Goal: Task Accomplishment & Management: Use online tool/utility

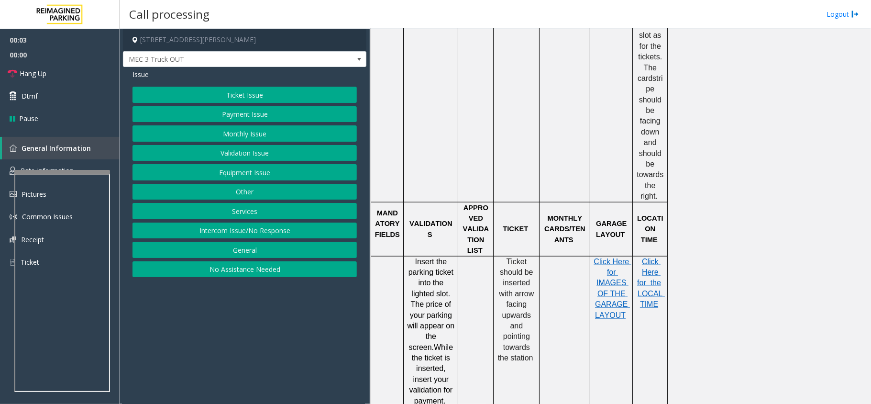
scroll to position [829, 0]
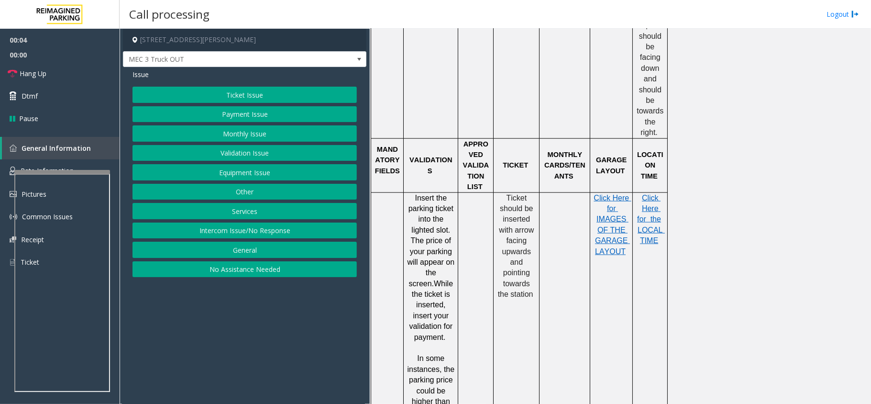
click at [247, 205] on button "Services" at bounding box center [245, 211] width 224 height 16
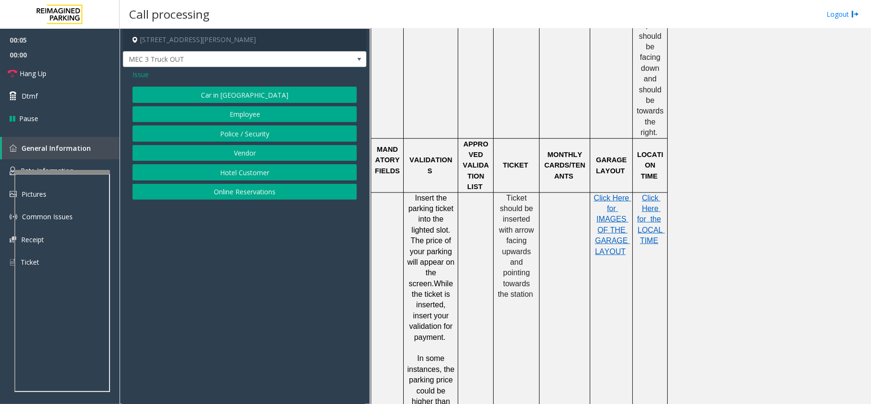
click at [265, 152] on button "Vendor" at bounding box center [245, 153] width 224 height 16
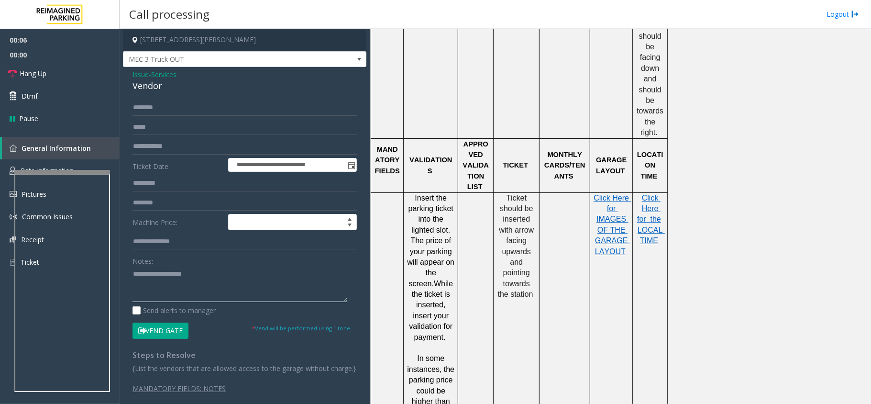
click at [192, 283] on textarea at bounding box center [240, 284] width 215 height 36
click at [169, 339] on button "Vend Gate" at bounding box center [161, 331] width 56 height 16
drag, startPoint x: 166, startPoint y: 87, endPoint x: 125, endPoint y: 75, distance: 42.1
click at [125, 75] on div "**********" at bounding box center [245, 240] width 244 height 346
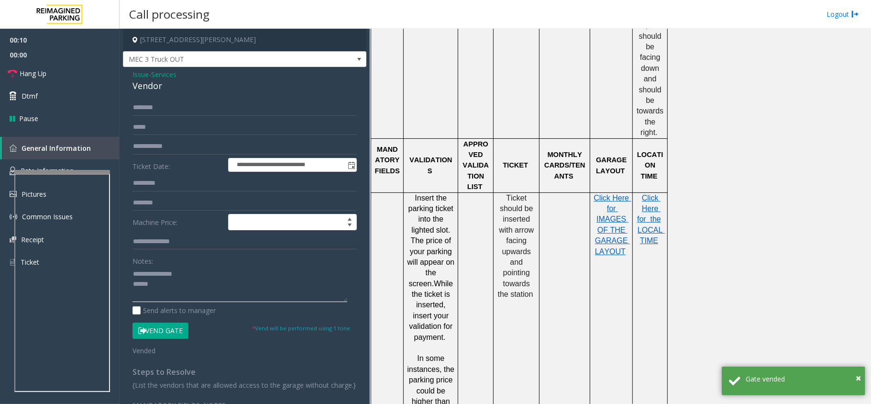
click at [208, 298] on textarea at bounding box center [240, 284] width 215 height 36
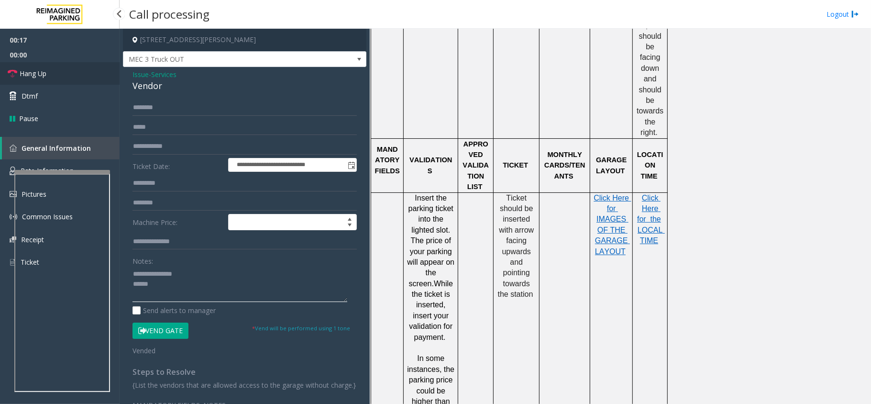
type textarea "**********"
click at [49, 72] on link "Hang Up" at bounding box center [60, 73] width 120 height 22
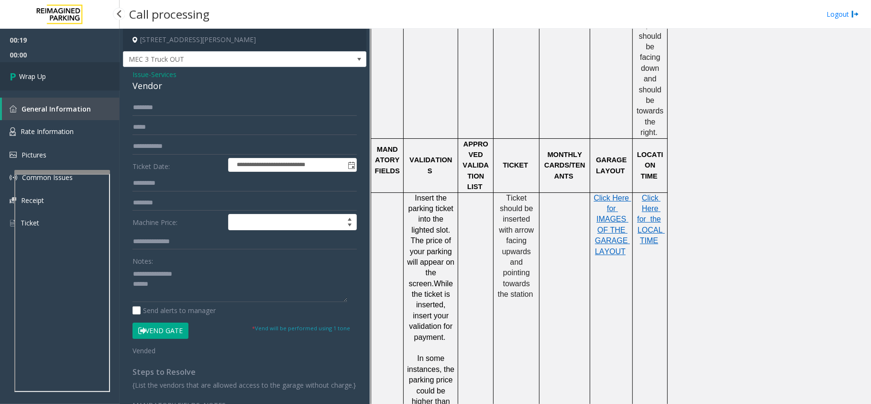
click at [49, 72] on link "Wrap Up" at bounding box center [60, 76] width 120 height 28
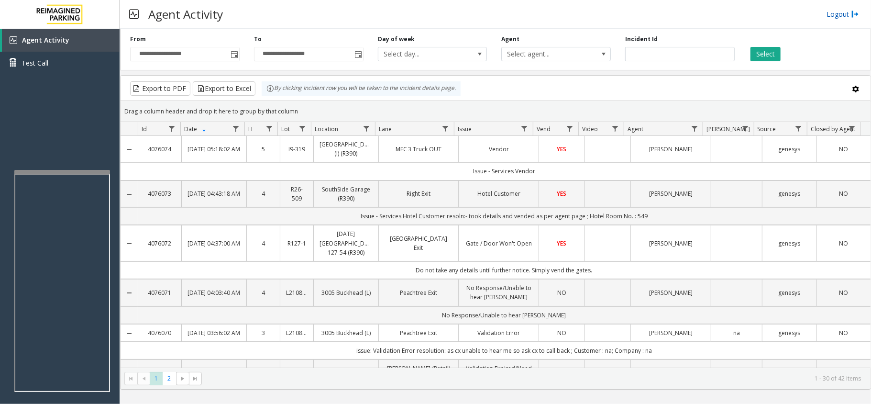
click at [839, 9] on link "Logout" at bounding box center [843, 14] width 33 height 10
